Goal: Find contact information: Find contact information

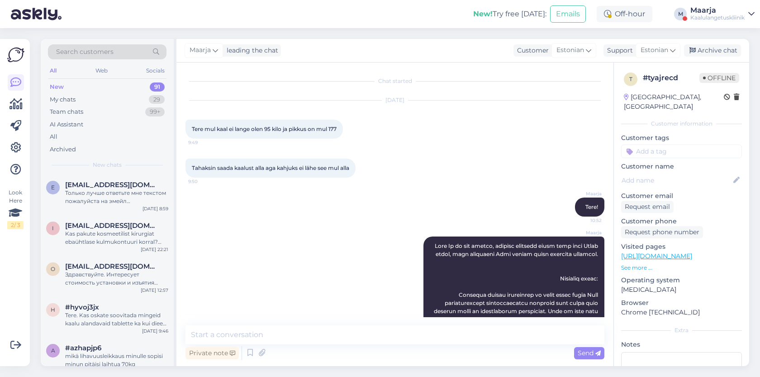
scroll to position [372, 0]
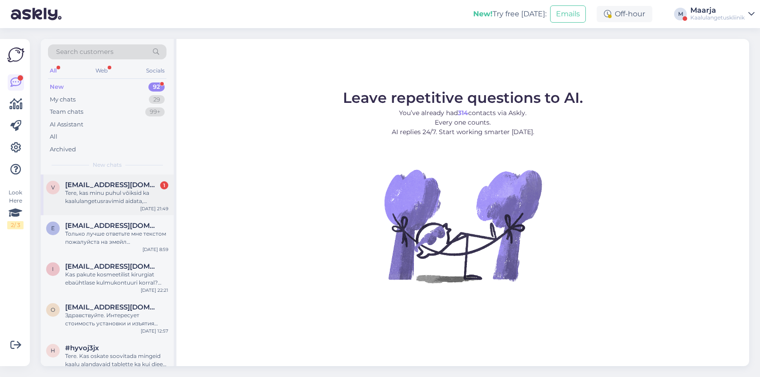
click at [108, 200] on div "Tere, kas minu puhul võiksid ka kaalulangetusravimid aidata, kui olen just häda…" at bounding box center [116, 197] width 103 height 16
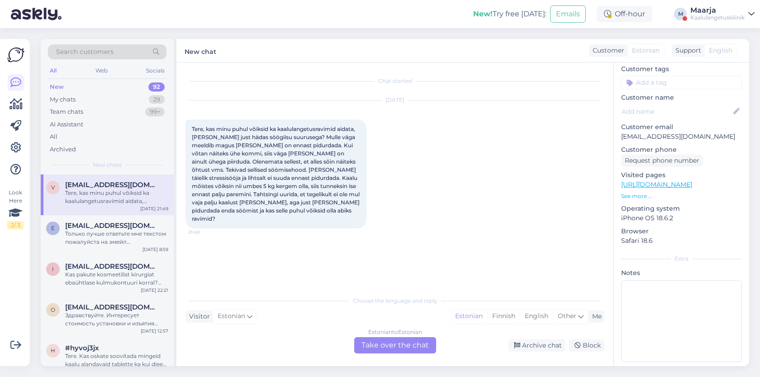
scroll to position [54, 0]
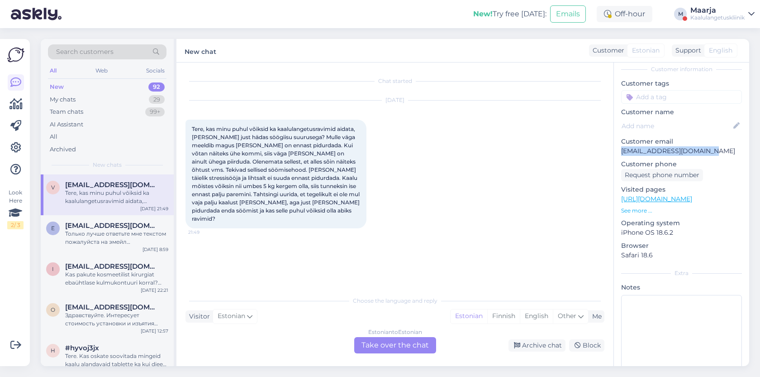
drag, startPoint x: 622, startPoint y: 141, endPoint x: 710, endPoint y: 138, distance: 87.8
click at [710, 146] on p "veronikanahkur@gmail.com" at bounding box center [681, 151] width 121 height 10
copy p "veronikanahkur@gmail.com"
